Goal: Task Accomplishment & Management: Manage account settings

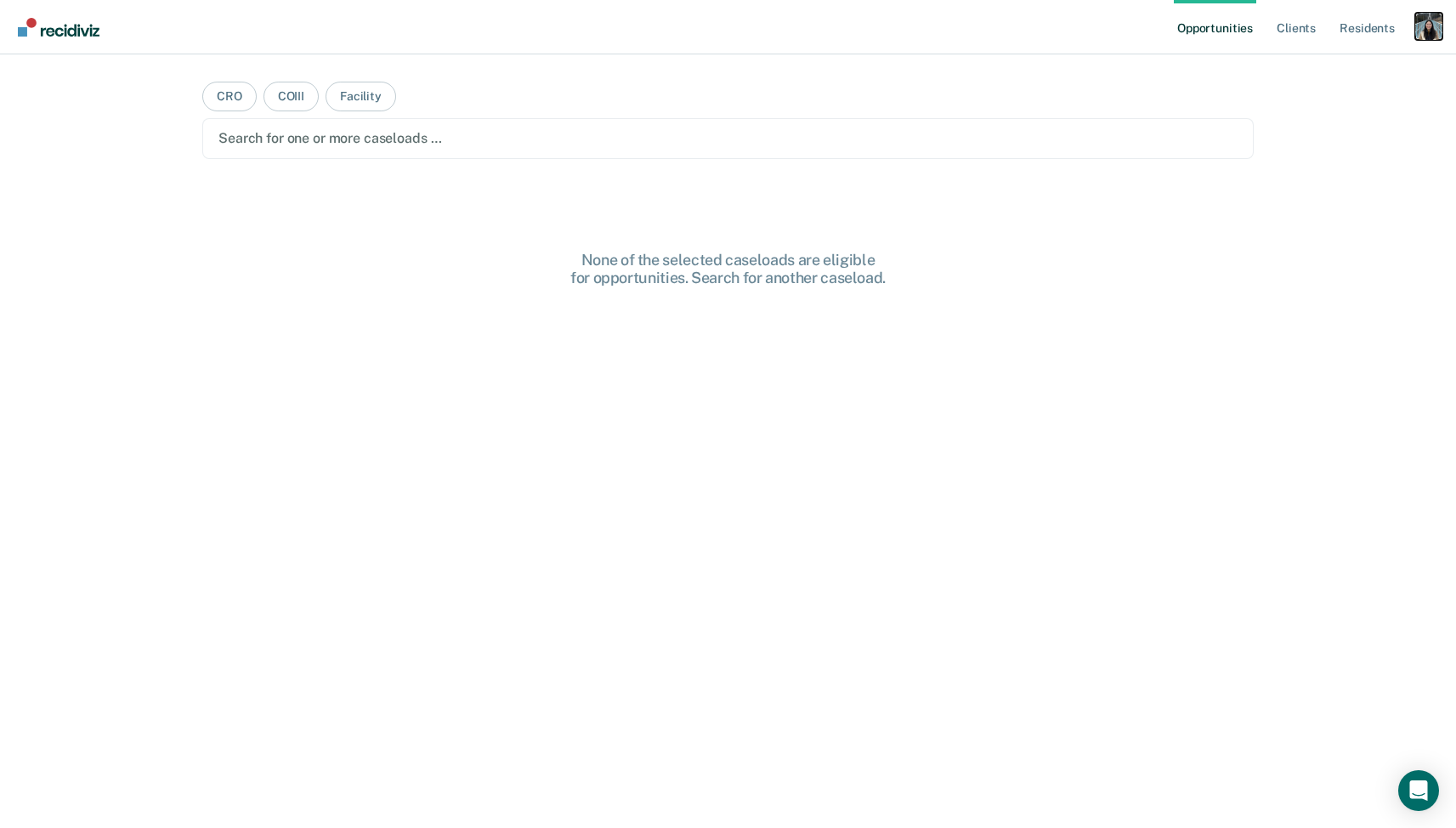
click at [1418, 21] on div "Profile dropdown button" at bounding box center [1429, 27] width 28 height 28
click at [1305, 64] on link "Profile" at bounding box center [1360, 69] width 137 height 15
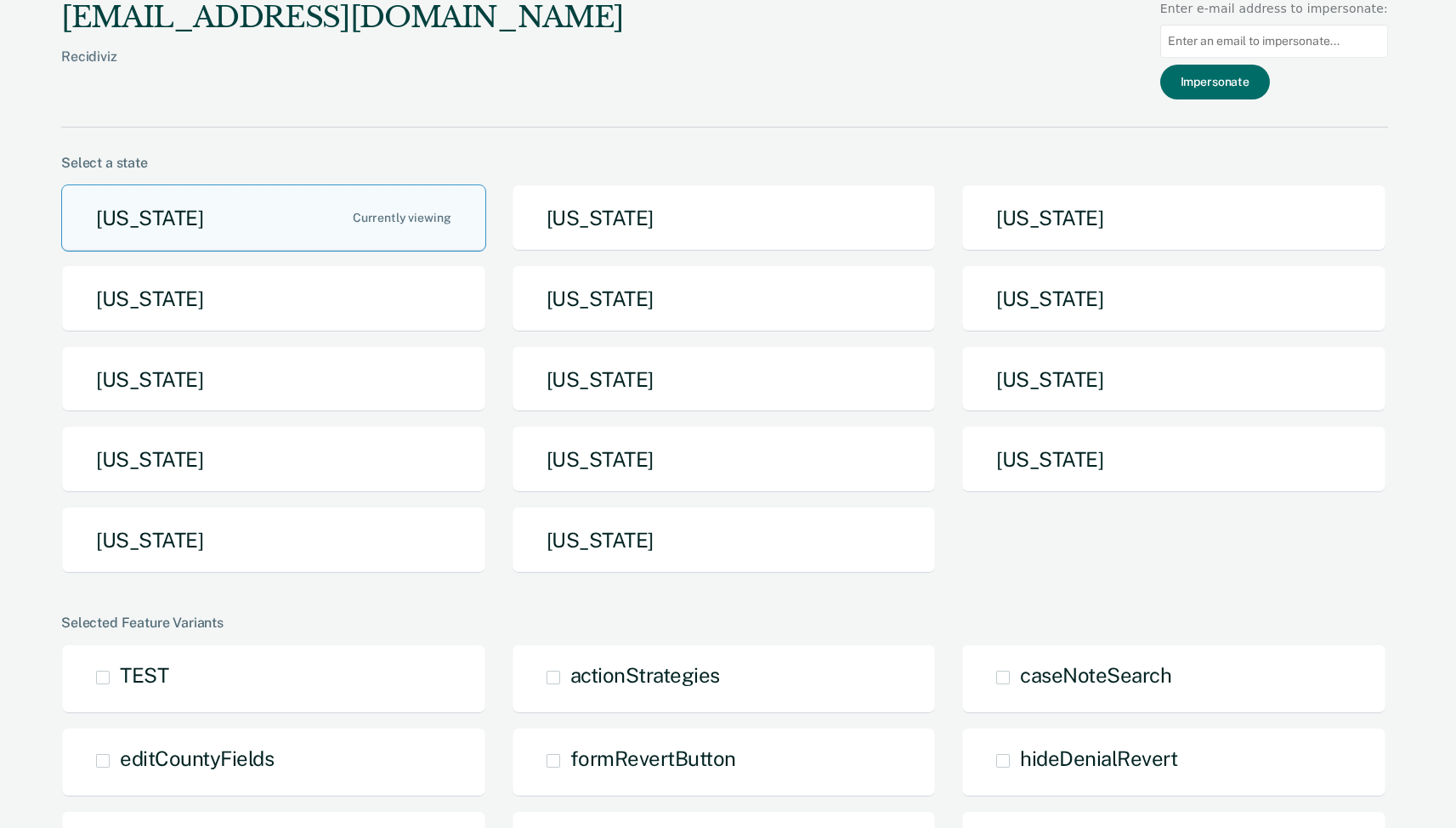
click at [1208, 39] on input at bounding box center [1274, 41] width 228 height 33
paste input "[EMAIL_ADDRESS][US_STATE][DOMAIN_NAME]"
type input "[EMAIL_ADDRESS][US_STATE][DOMAIN_NAME]"
click at [1215, 78] on button "Impersonate" at bounding box center [1214, 82] width 110 height 34
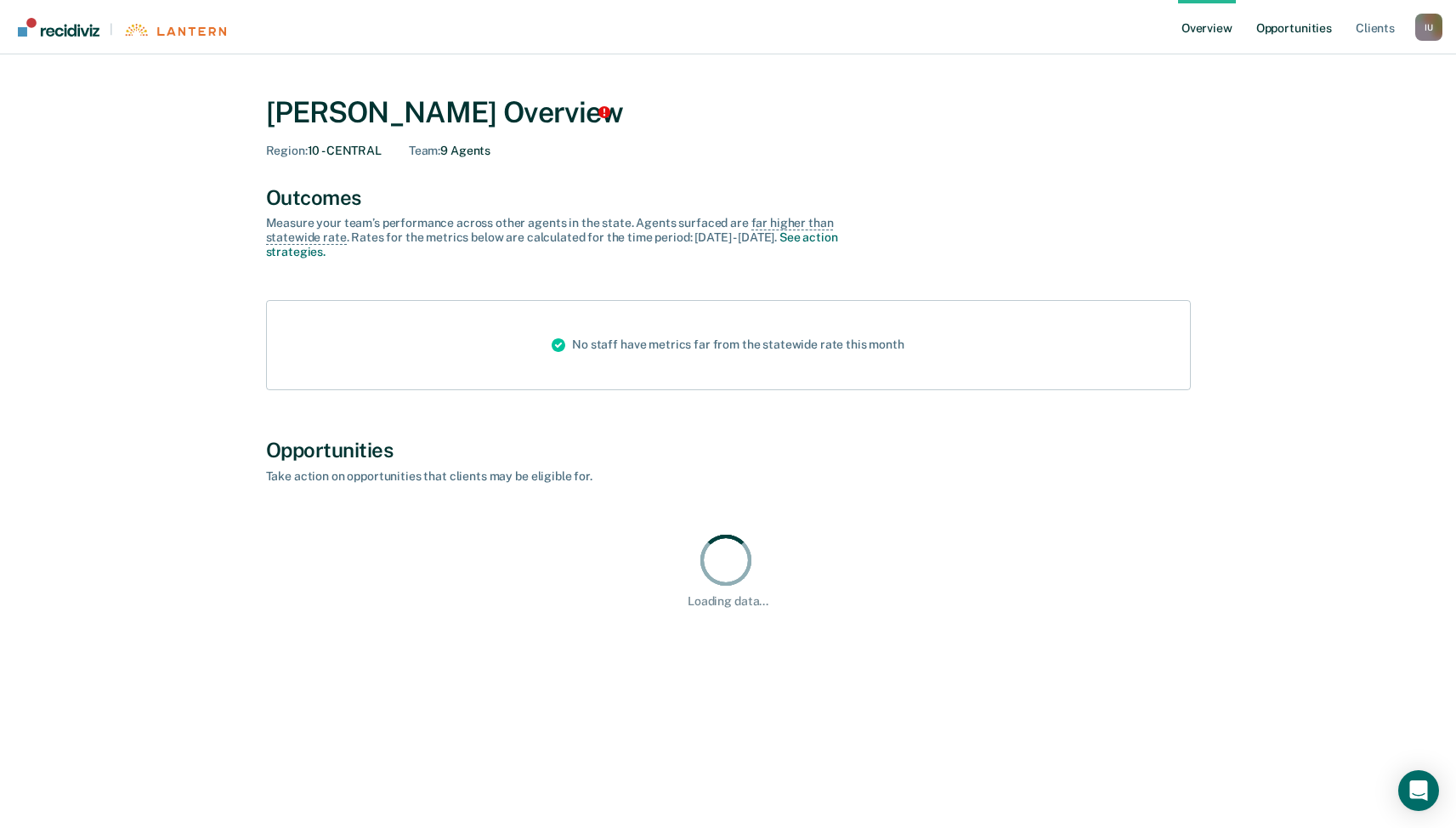
click at [1290, 28] on link "Opportunities" at bounding box center [1294, 27] width 83 height 54
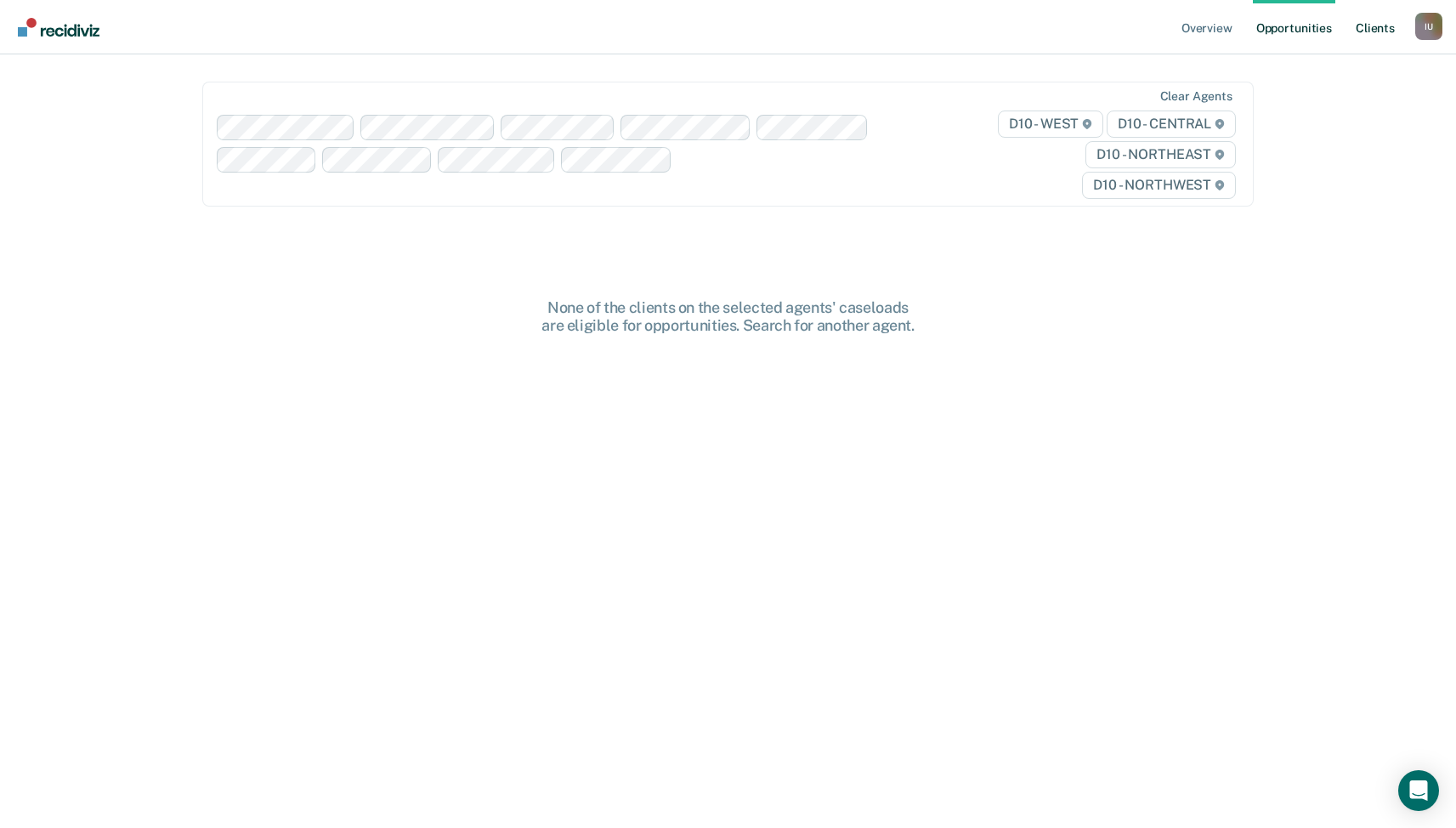
click at [1373, 24] on link "Client s" at bounding box center [1375, 27] width 46 height 54
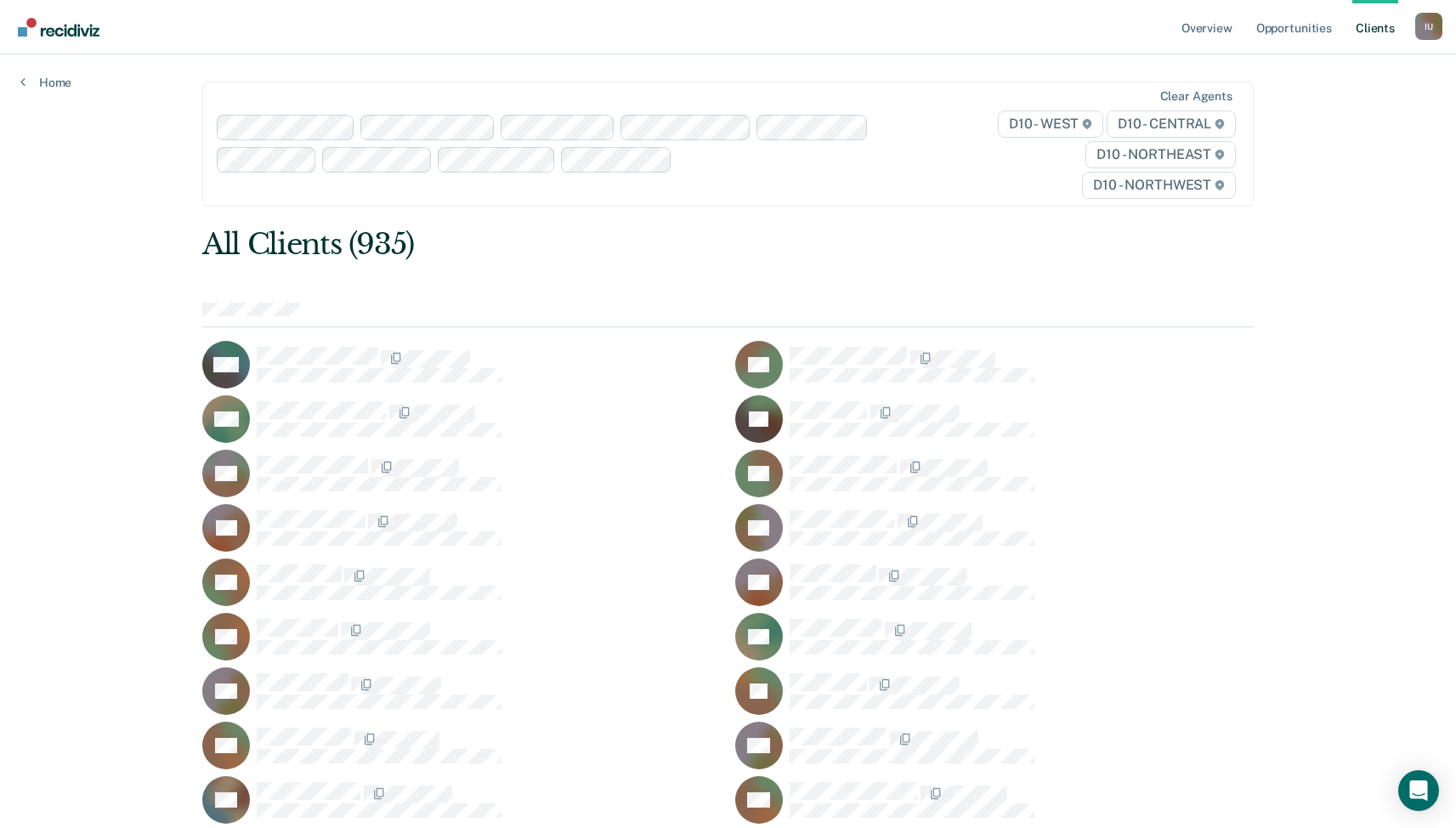
scroll to position [19265, 0]
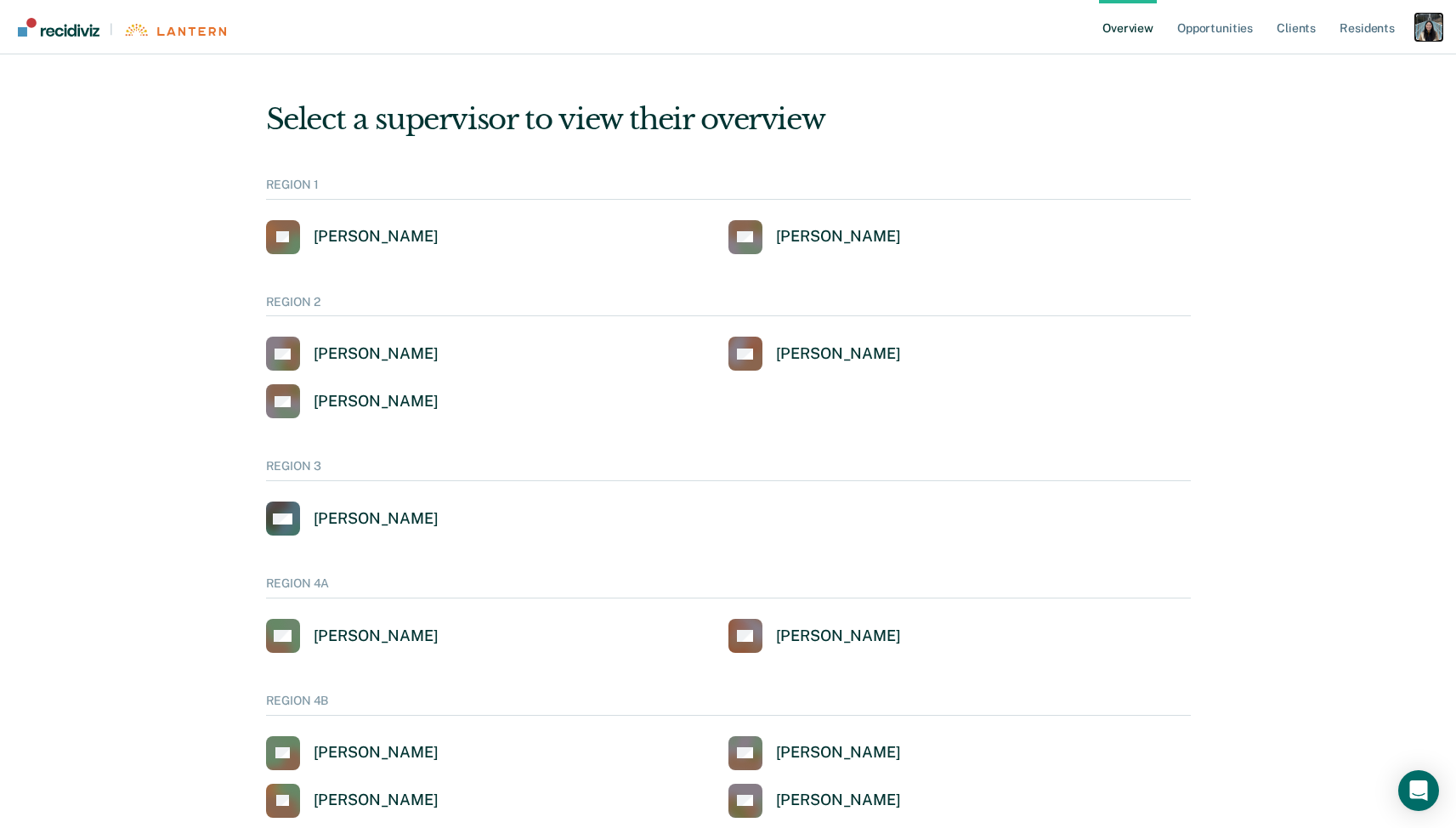
click at [1421, 28] on div "Profile dropdown button" at bounding box center [1429, 28] width 28 height 28
click at [1312, 72] on link "Profile" at bounding box center [1360, 68] width 137 height 15
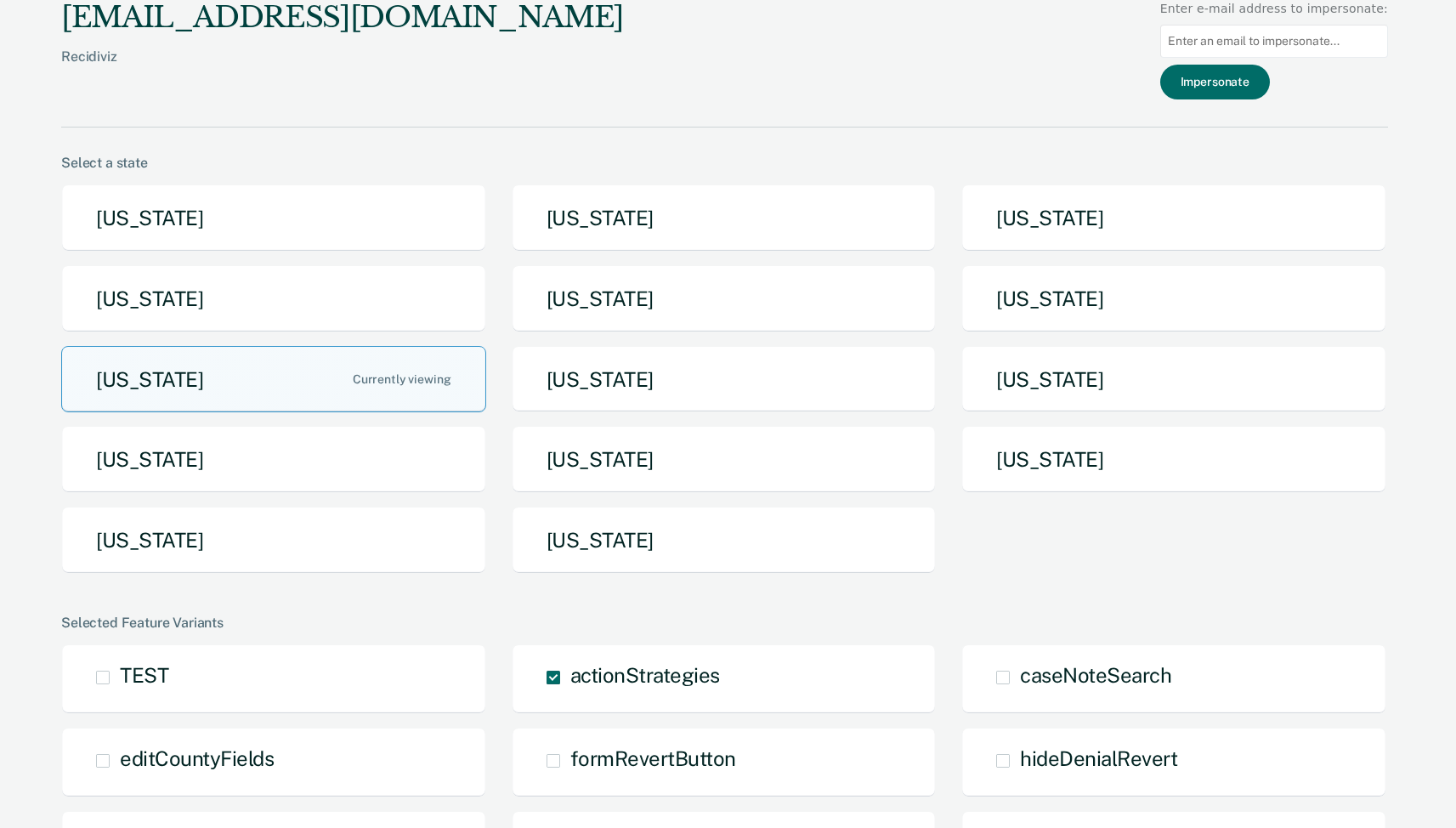
click at [1279, 45] on input at bounding box center [1274, 41] width 228 height 33
paste input "[PERSON_NAME][EMAIL_ADDRESS][PERSON_NAME][DOMAIN_NAME][US_STATE]"
type input "[PERSON_NAME][EMAIL_ADDRESS][PERSON_NAME][DOMAIN_NAME][US_STATE]"
click at [1254, 77] on button "Impersonate" at bounding box center [1214, 82] width 110 height 34
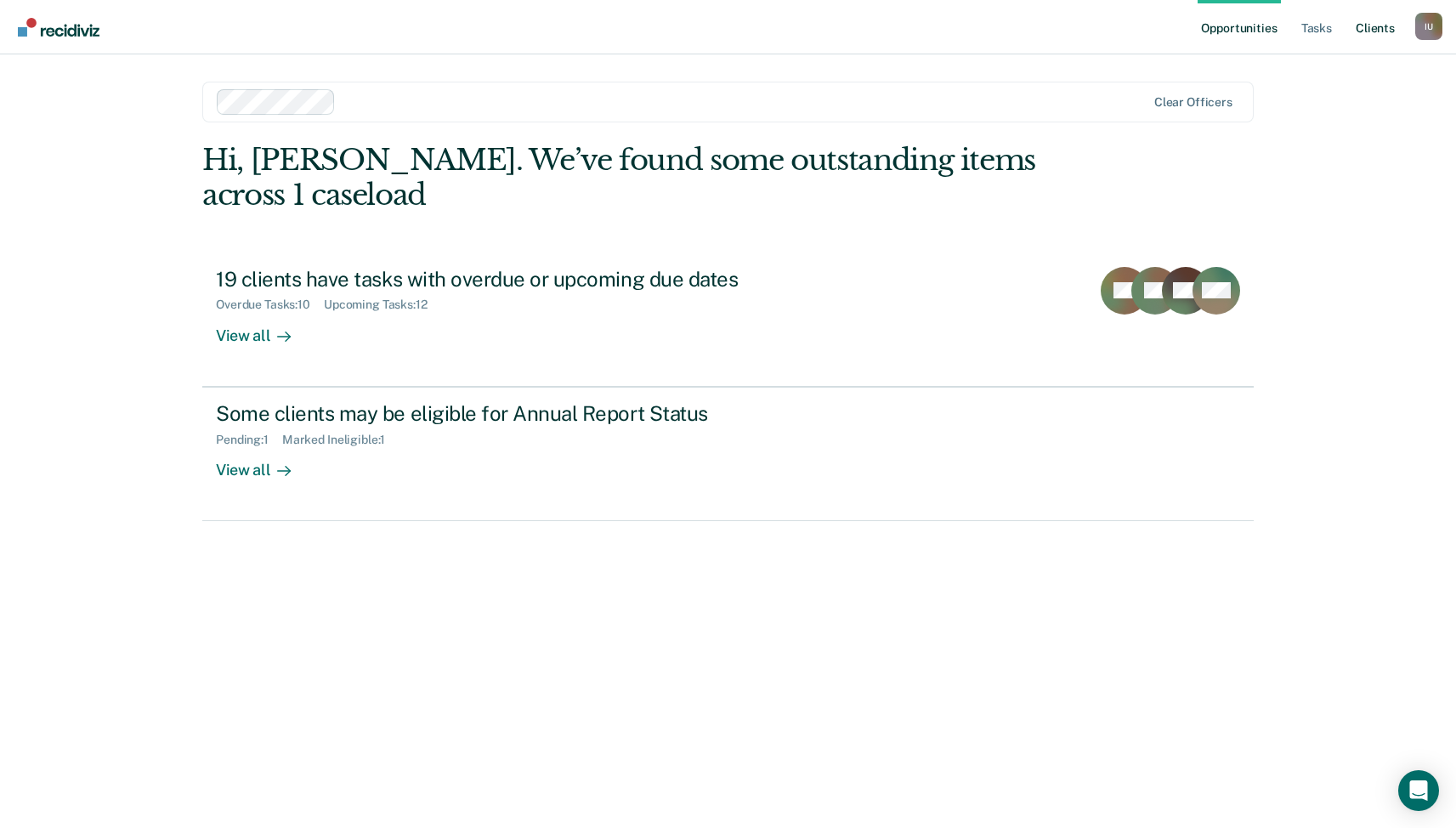
click at [1380, 37] on link "Client s" at bounding box center [1375, 27] width 46 height 54
